Goal: Navigation & Orientation: Find specific page/section

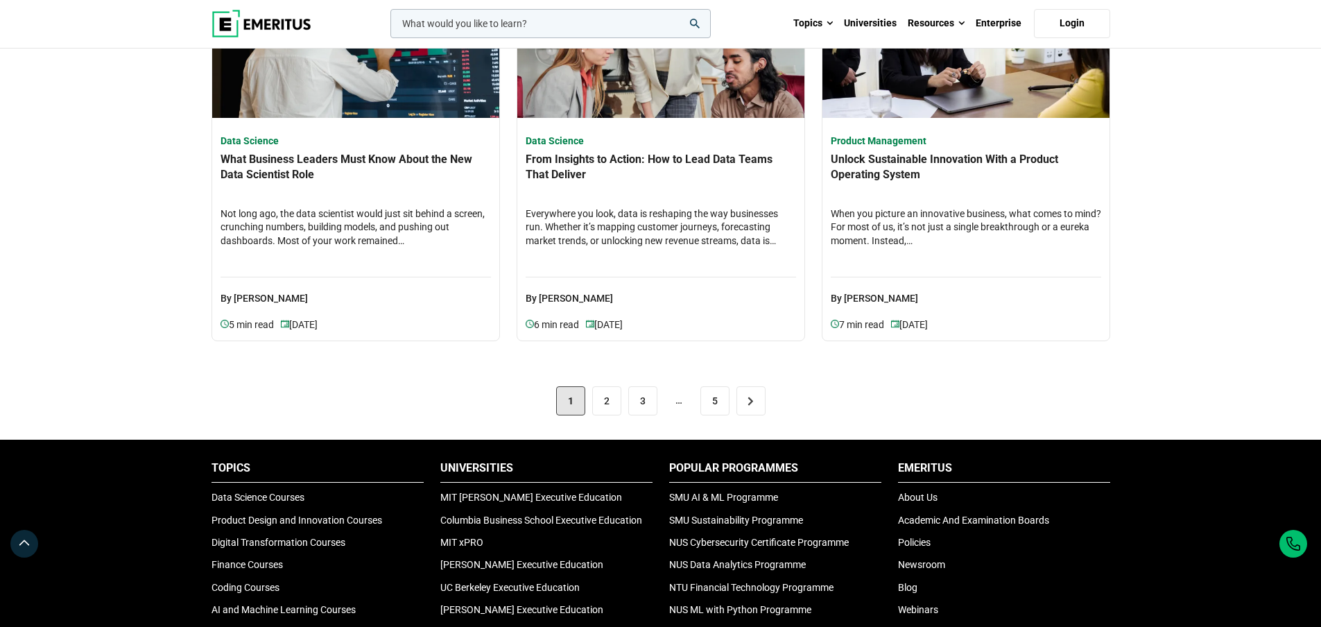
scroll to position [2885, 0]
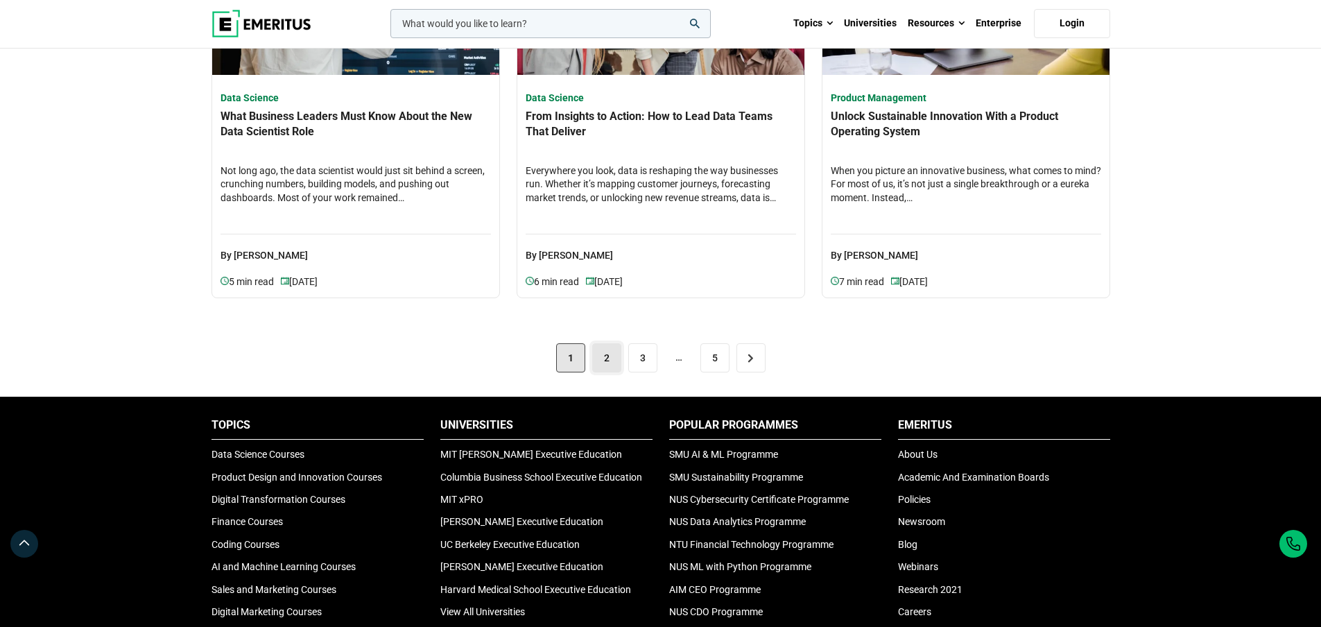
click at [604, 355] on link "2" at bounding box center [606, 357] width 29 height 29
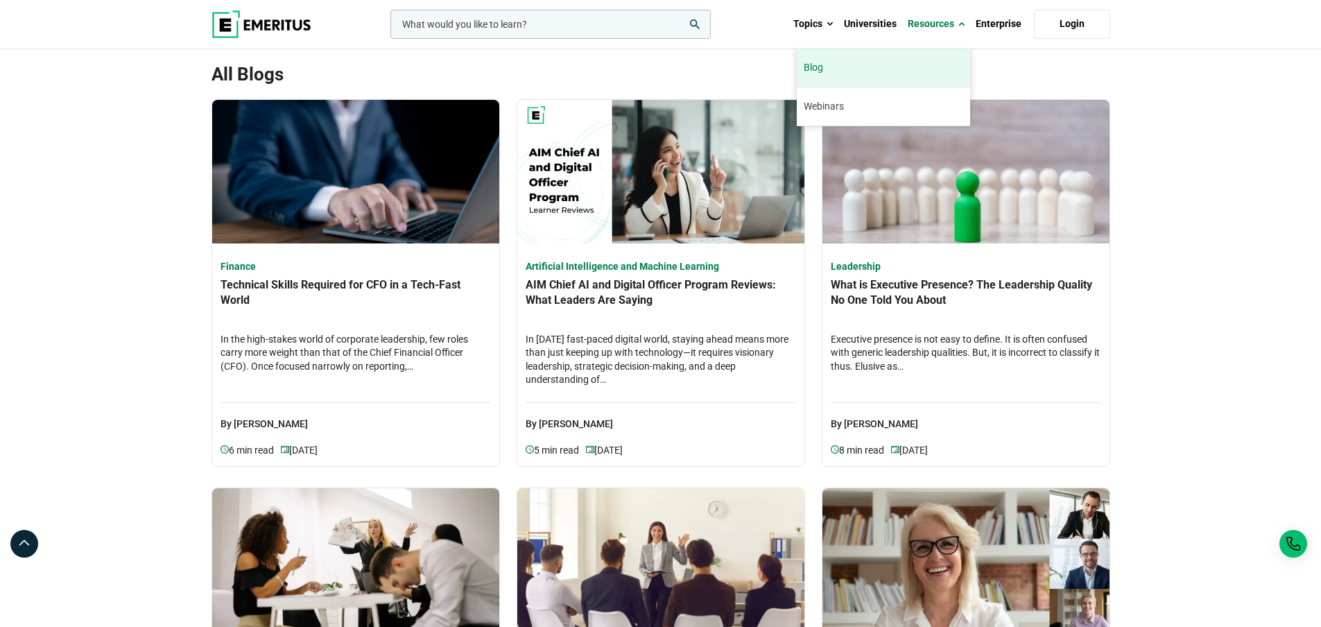
click at [898, 73] on link "Blog" at bounding box center [883, 68] width 173 height 38
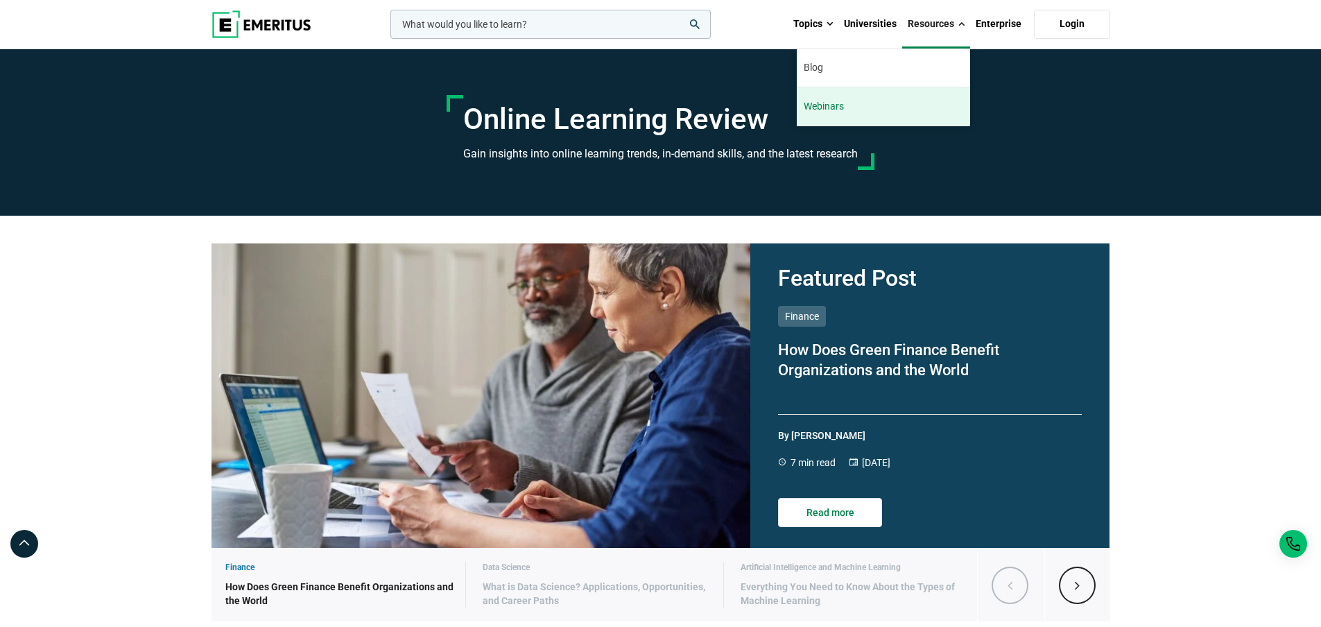
click at [899, 105] on link "Webinars" at bounding box center [883, 106] width 173 height 38
